Goal: Communication & Community: Connect with others

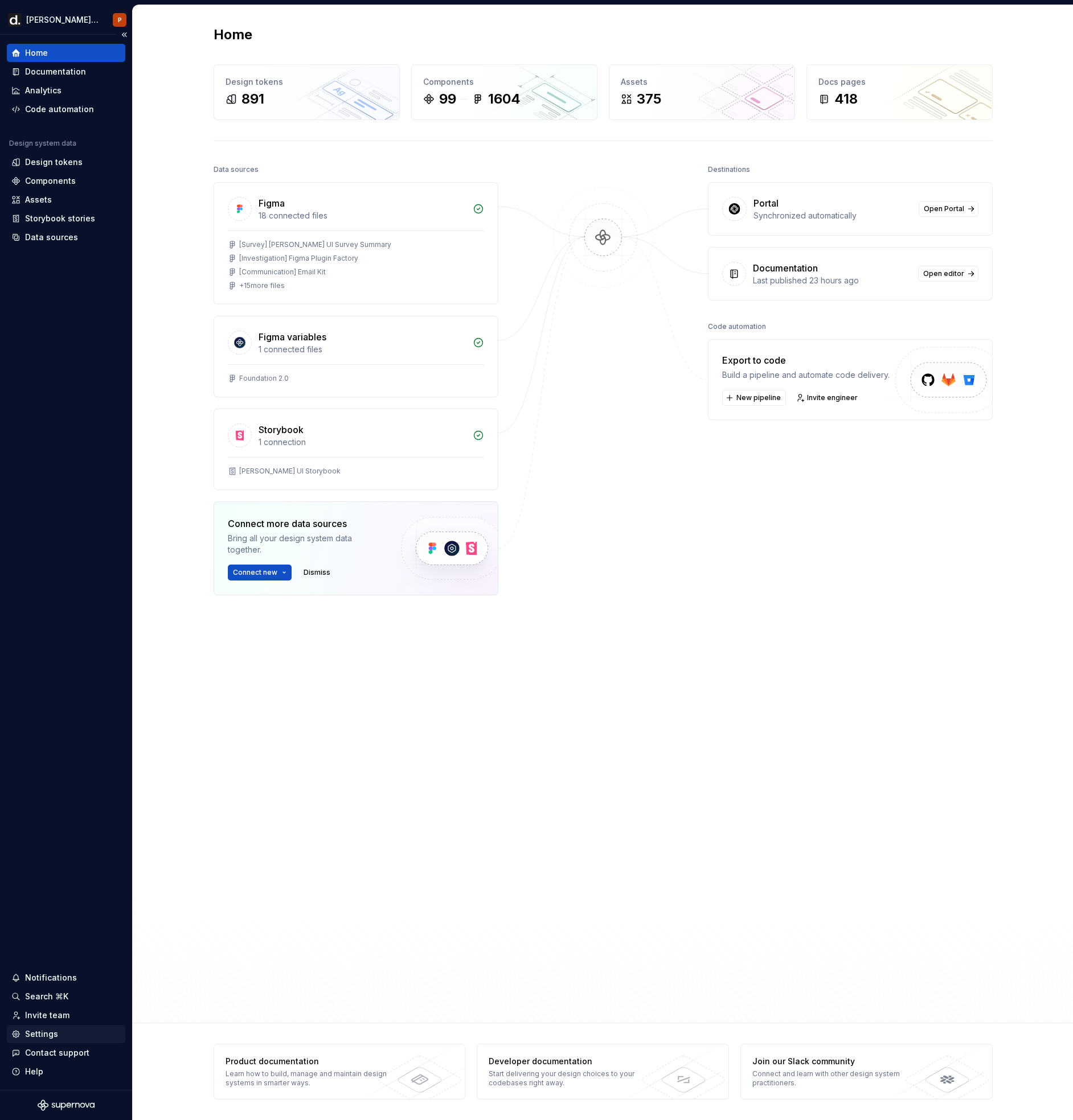
click at [49, 1033] on div "Settings" at bounding box center [41, 1034] width 33 height 11
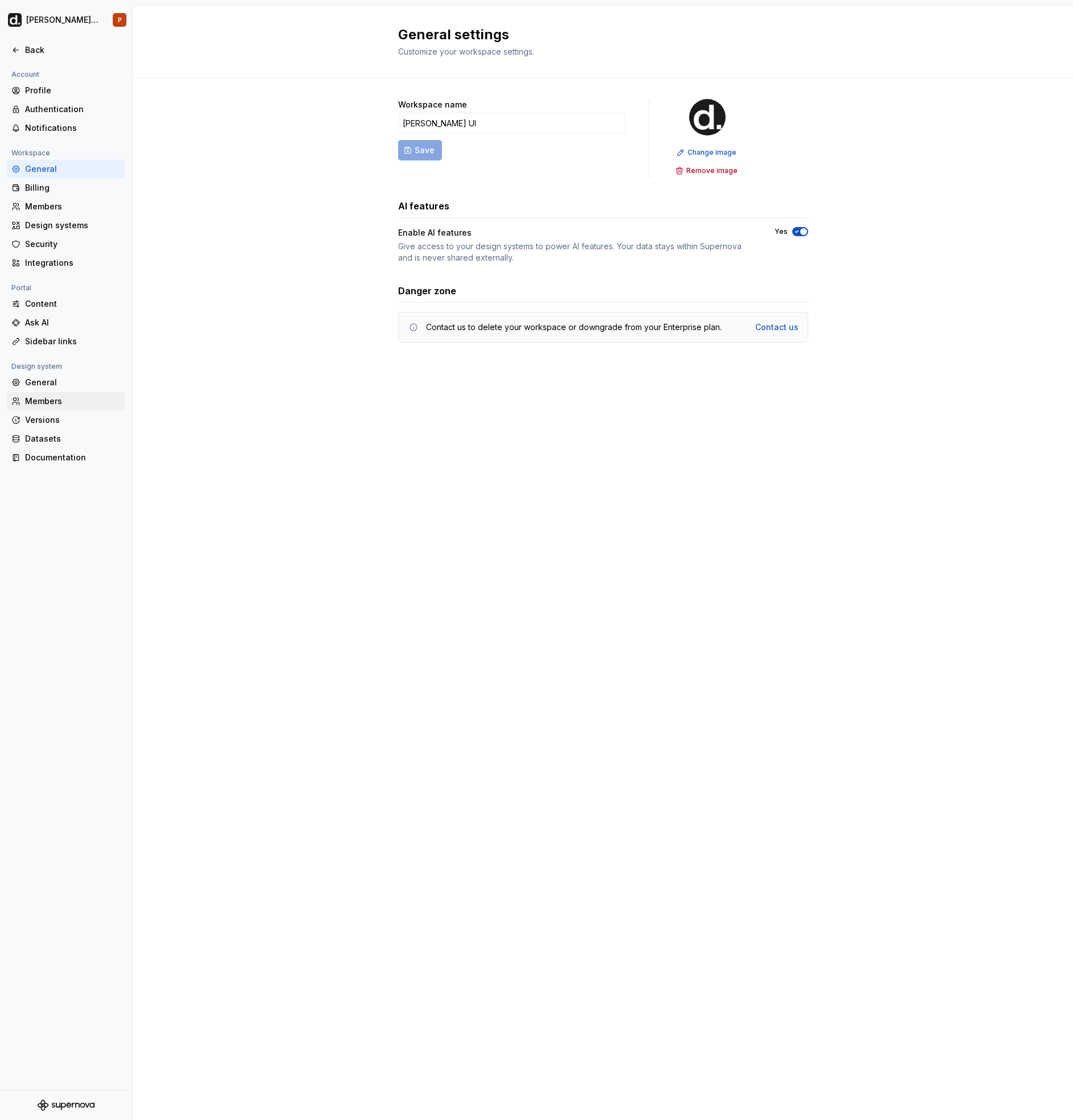
click at [66, 403] on div "Members" at bounding box center [73, 401] width 96 height 11
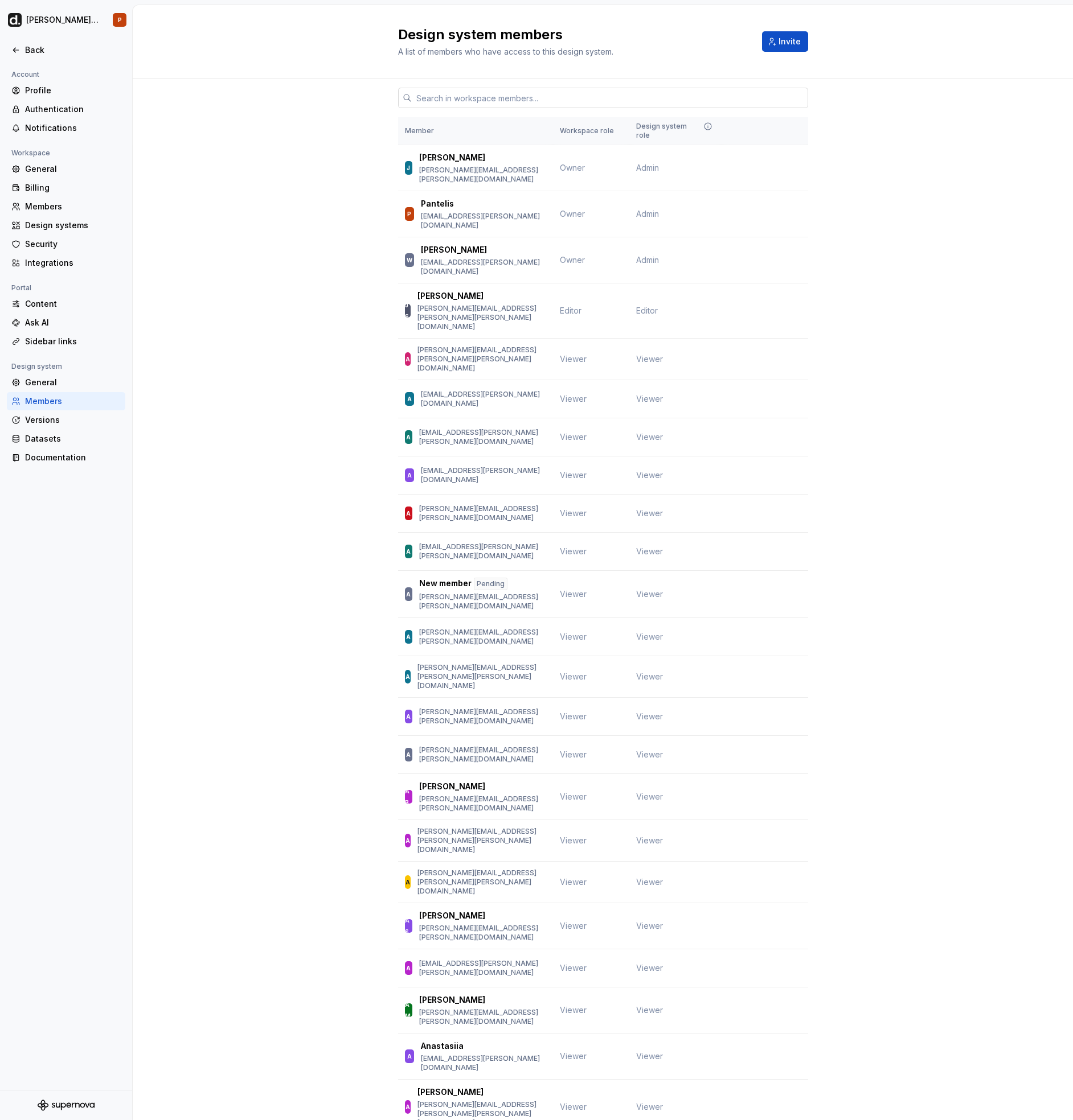
click at [514, 88] on input "text" at bounding box center [609, 98] width 396 height 20
paste input "[EMAIL_ADDRESS][PERSON_NAME][DOMAIN_NAME]"
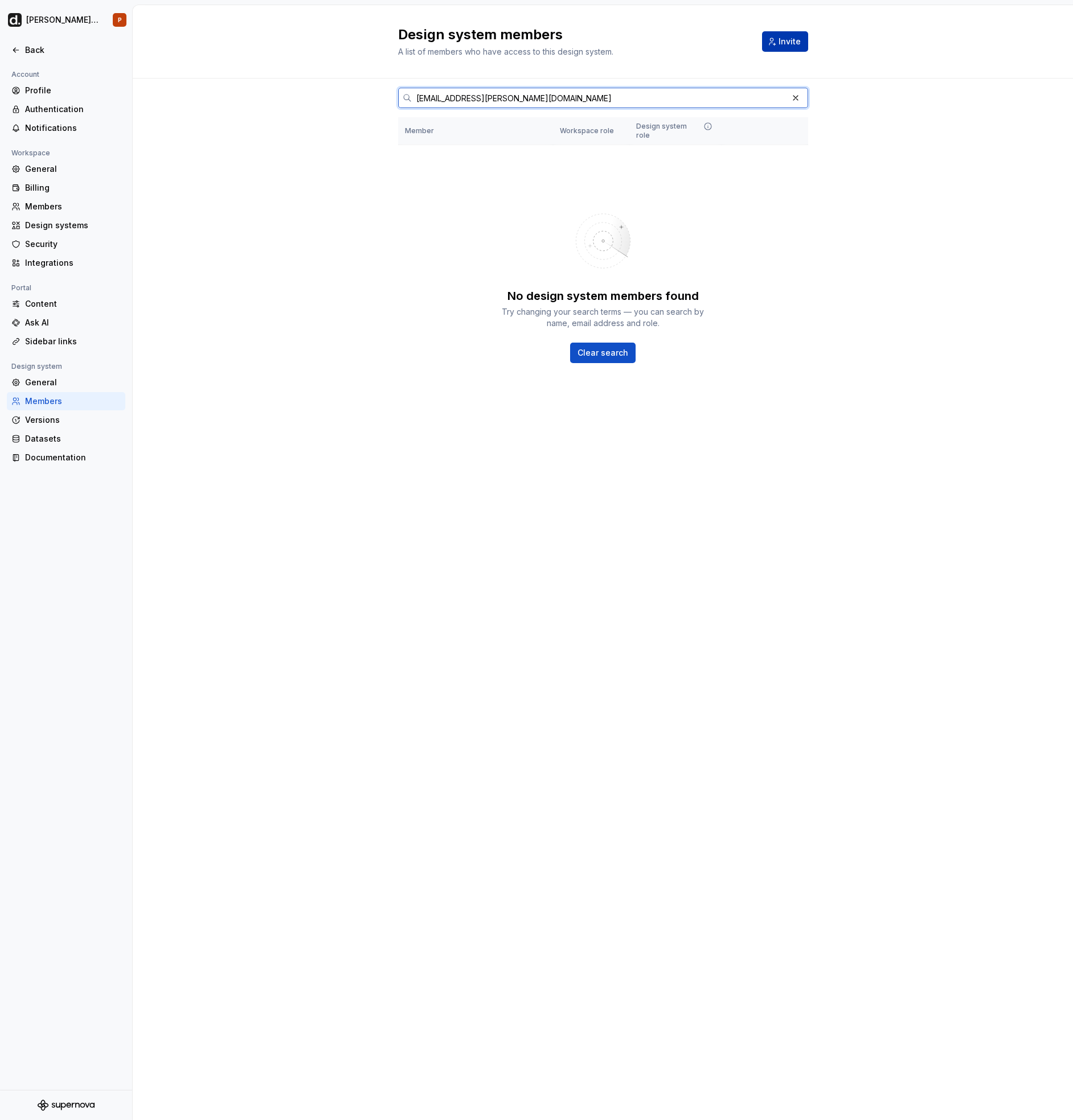
type input "[EMAIL_ADDRESS][PERSON_NAME][DOMAIN_NAME]"
click at [795, 44] on span "Invite" at bounding box center [789, 41] width 22 height 11
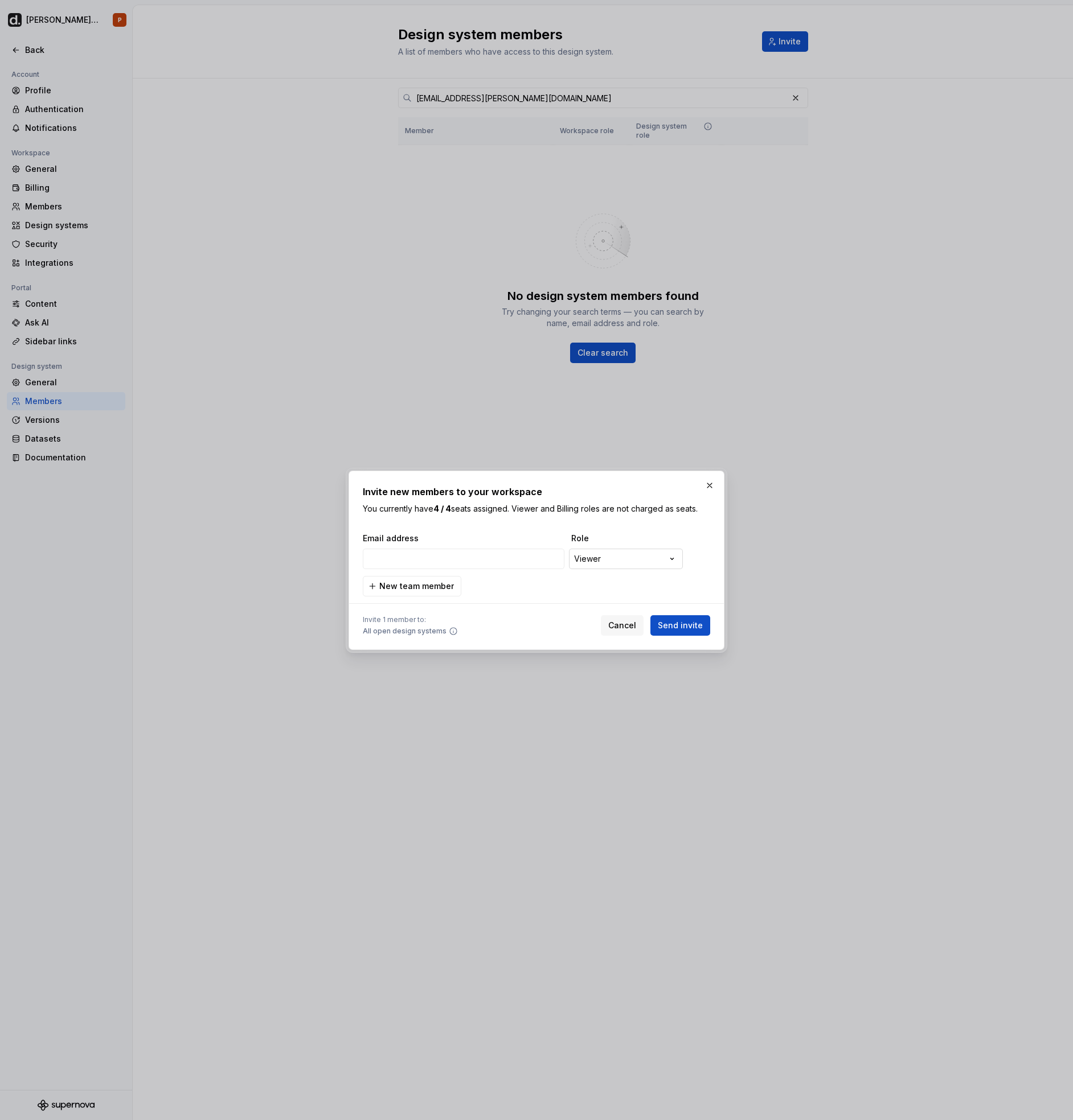
type input "[EMAIL_ADDRESS][PERSON_NAME][DOMAIN_NAME]"
drag, startPoint x: 664, startPoint y: 620, endPoint x: 681, endPoint y: 617, distance: 17.3
click at [664, 620] on span "Send invite" at bounding box center [680, 626] width 45 height 11
